Goal: Navigation & Orientation: Find specific page/section

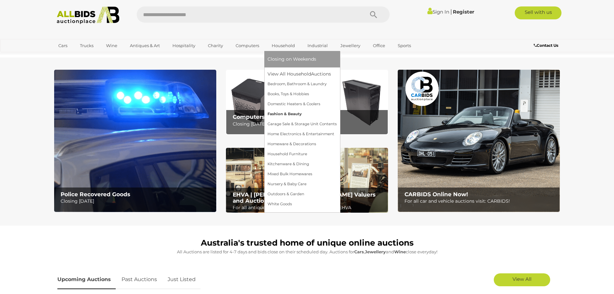
click at [282, 113] on link "Fashion & Beauty" at bounding box center [302, 114] width 69 height 10
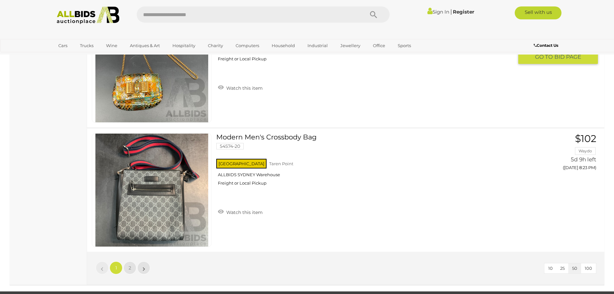
scroll to position [6190, 0]
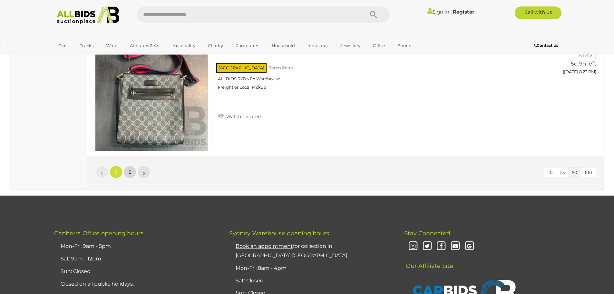
click at [133, 171] on link "2" at bounding box center [129, 171] width 13 height 13
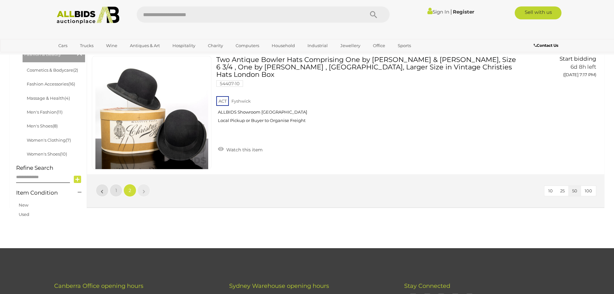
scroll to position [107, 0]
